Goal: Task Accomplishment & Management: Manage account settings

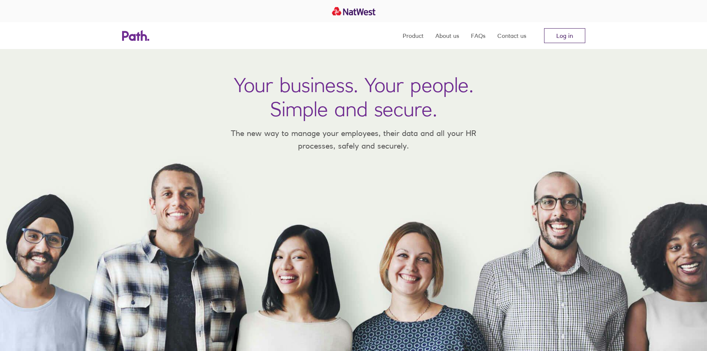
click at [563, 37] on link "Log in" at bounding box center [564, 35] width 41 height 15
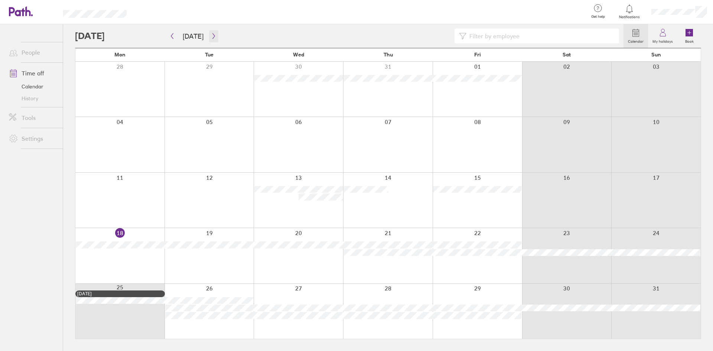
click at [212, 38] on icon "button" at bounding box center [214, 36] width 6 height 6
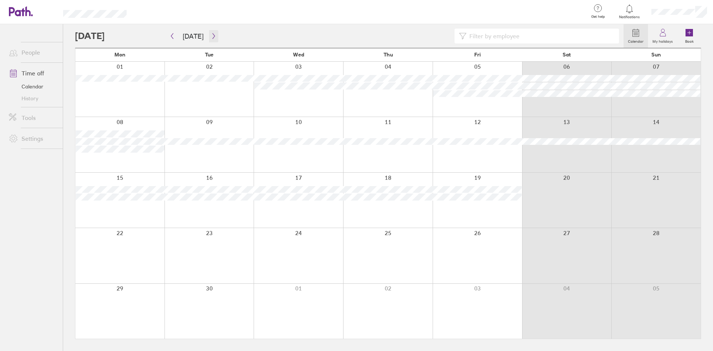
click at [212, 36] on icon "button" at bounding box center [214, 36] width 6 height 6
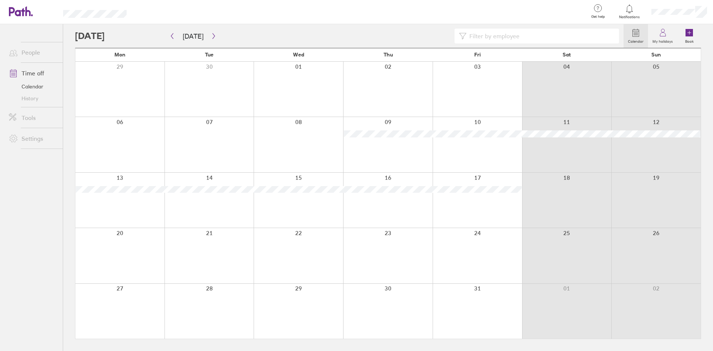
click at [493, 251] on div at bounding box center [477, 255] width 89 height 55
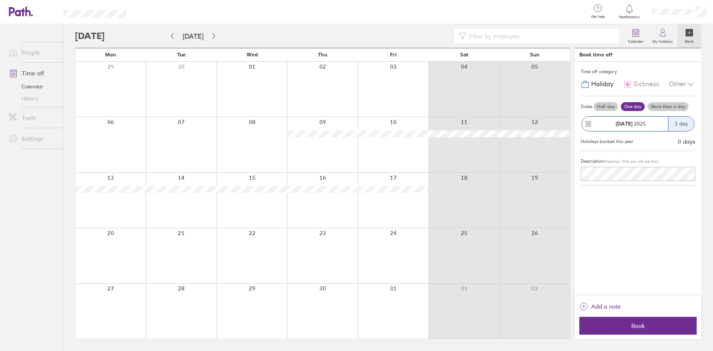
click at [669, 108] on label "More than a day" at bounding box center [667, 106] width 41 height 9
click at [0, 0] on input "More than a day" at bounding box center [0, 0] width 0 height 0
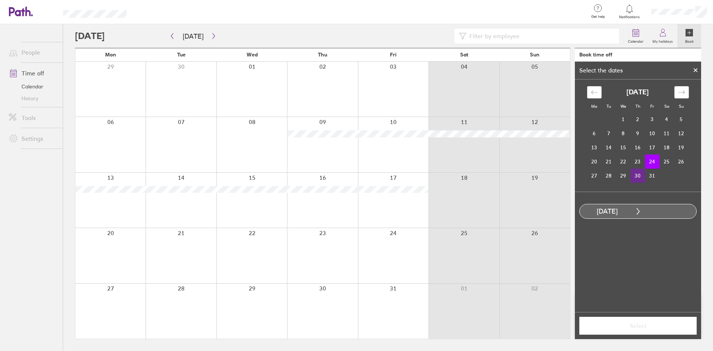
click at [636, 174] on td "30" at bounding box center [637, 176] width 14 height 14
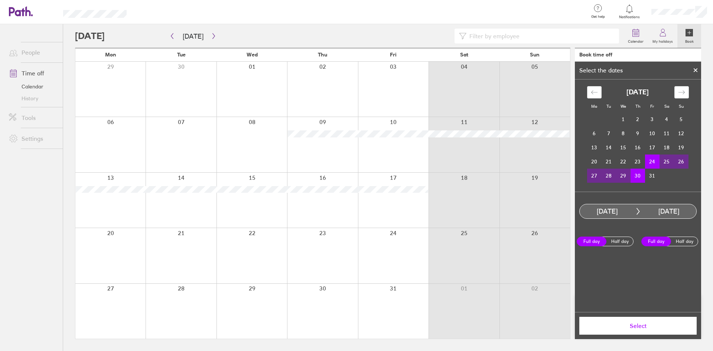
click at [665, 330] on button "Select" at bounding box center [637, 326] width 117 height 18
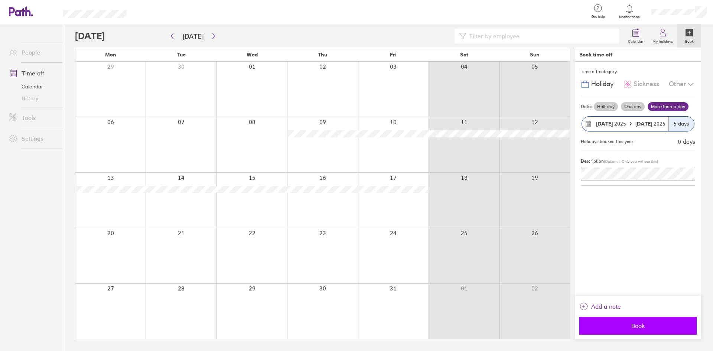
click at [648, 320] on button "Book" at bounding box center [637, 326] width 117 height 18
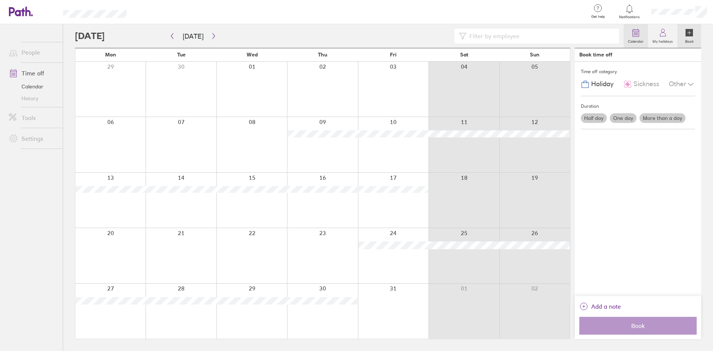
click at [627, 30] on link "Calendar" at bounding box center [635, 36] width 25 height 24
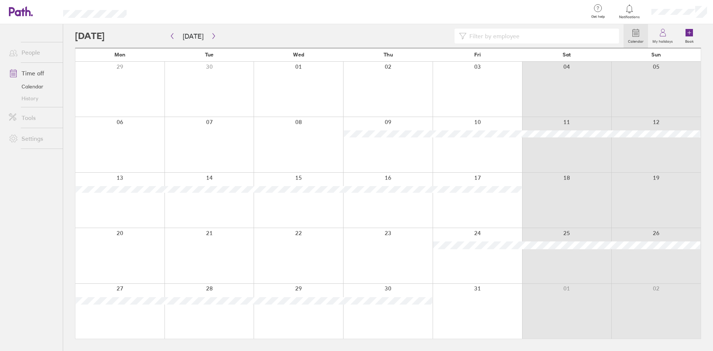
click at [357, 23] on div at bounding box center [360, 12] width 444 height 24
